Goal: Find specific page/section: Find specific page/section

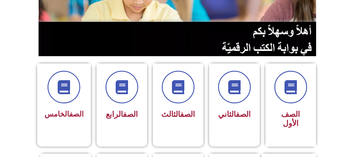
scroll to position [84, 0]
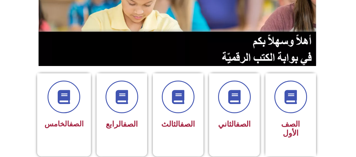
drag, startPoint x: 0, startPoint y: 0, endPoint x: 243, endPoint y: 43, distance: 246.6
click at [243, 43] on img at bounding box center [178, 16] width 279 height 99
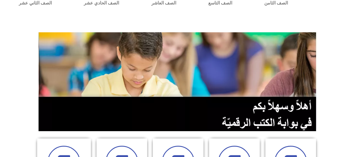
scroll to position [0, 0]
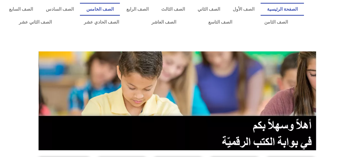
click at [120, 9] on link "الصف الخامس" at bounding box center [100, 9] width 40 height 13
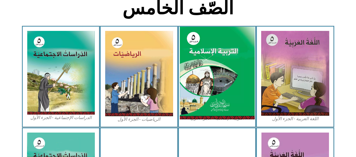
scroll to position [169, 0]
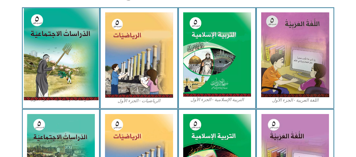
click at [72, 70] on img at bounding box center [60, 54] width 75 height 92
click at [68, 67] on img at bounding box center [60, 54] width 75 height 92
